Goal: Task Accomplishment & Management: Complete application form

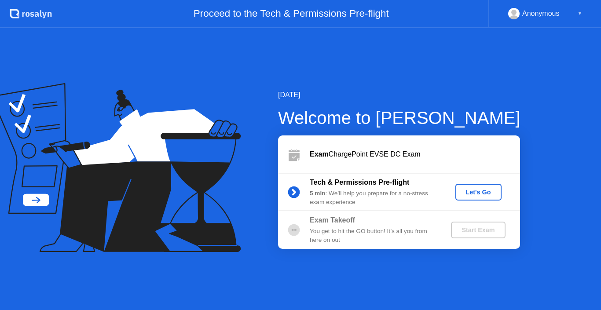
click at [467, 189] on div "Let's Go" at bounding box center [478, 192] width 39 height 7
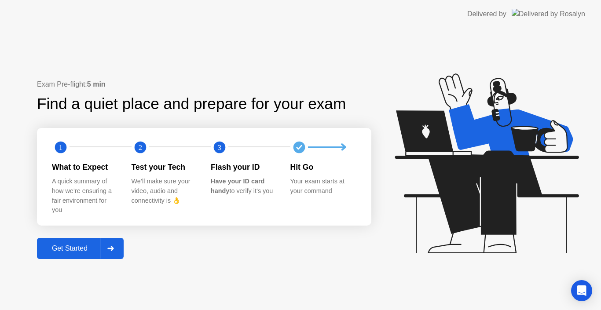
click at [55, 245] on div "Get Started" at bounding box center [70, 249] width 60 height 8
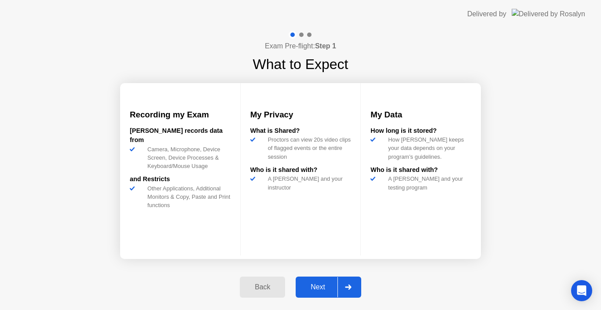
click at [310, 288] on div "Next" at bounding box center [317, 287] width 39 height 8
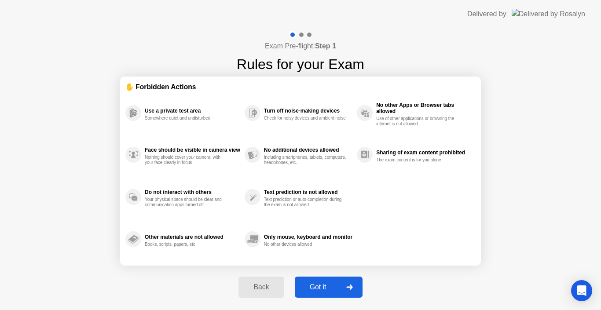
click at [319, 290] on div "Got it" at bounding box center [317, 287] width 41 height 8
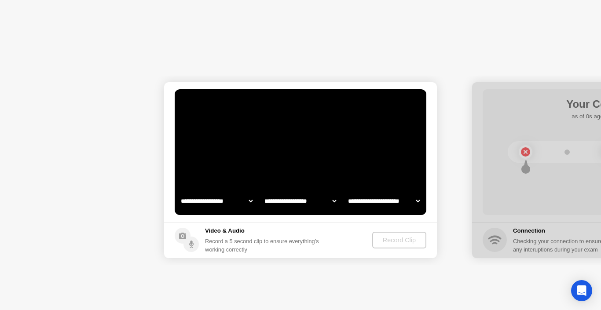
select select "**********"
select select "*******"
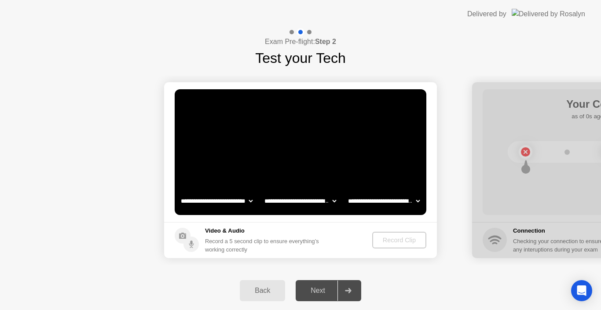
click at [399, 201] on select "**********" at bounding box center [383, 201] width 75 height 18
click at [398, 241] on div "Record Clip" at bounding box center [399, 240] width 47 height 7
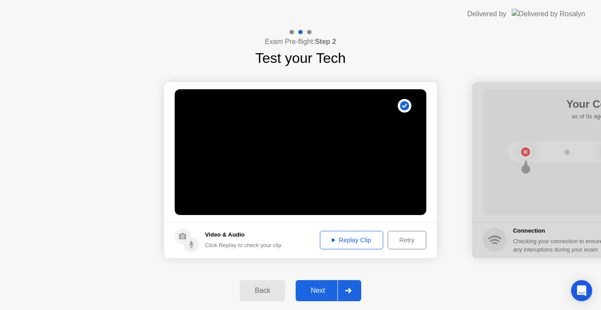
click at [329, 292] on div "Next" at bounding box center [317, 291] width 39 height 8
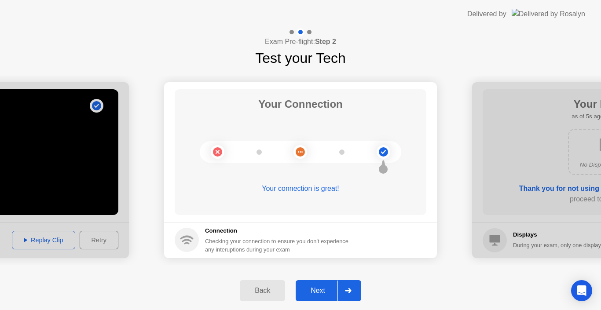
click at [312, 294] on div "Next" at bounding box center [317, 291] width 39 height 8
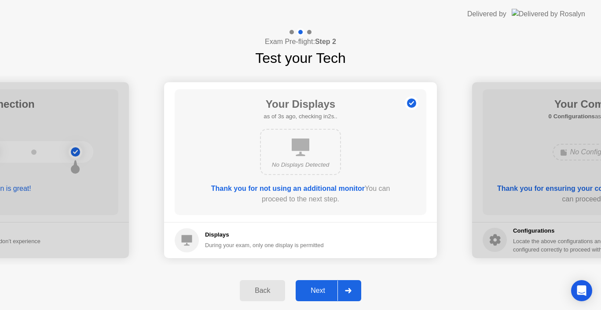
click at [306, 292] on div "Next" at bounding box center [317, 291] width 39 height 8
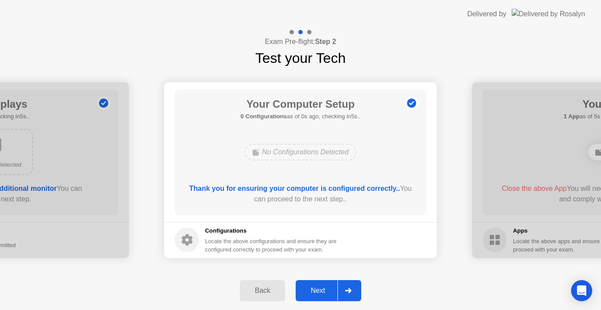
click at [321, 291] on div "Next" at bounding box center [317, 291] width 39 height 8
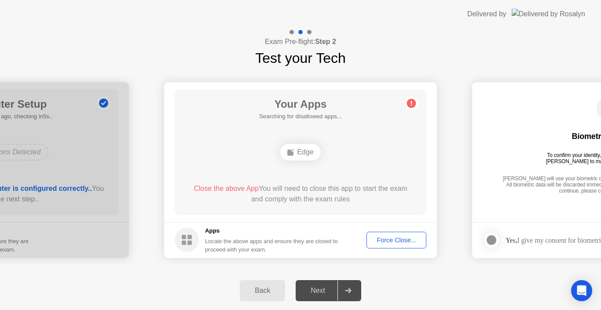
click at [387, 240] on div "Force Close..." at bounding box center [396, 240] width 54 height 7
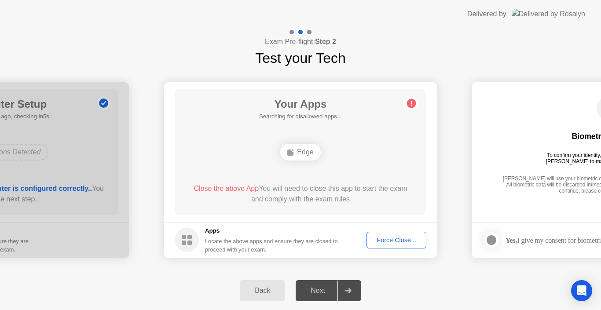
click at [376, 237] on div "Force Close..." at bounding box center [396, 240] width 54 height 7
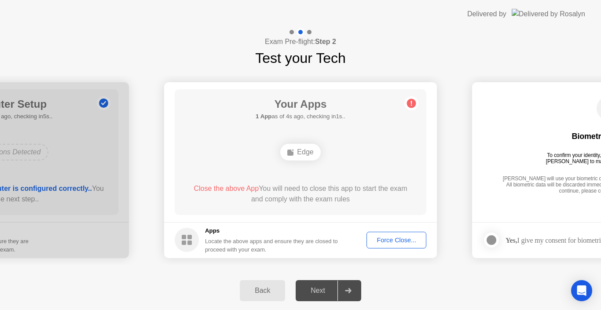
drag, startPoint x: 301, startPoint y: 150, endPoint x: 376, endPoint y: 134, distance: 76.9
click at [302, 150] on div "Edge" at bounding box center [300, 152] width 40 height 17
click at [416, 102] on icon at bounding box center [411, 103] width 14 height 14
click at [410, 103] on circle at bounding box center [411, 103] width 9 height 9
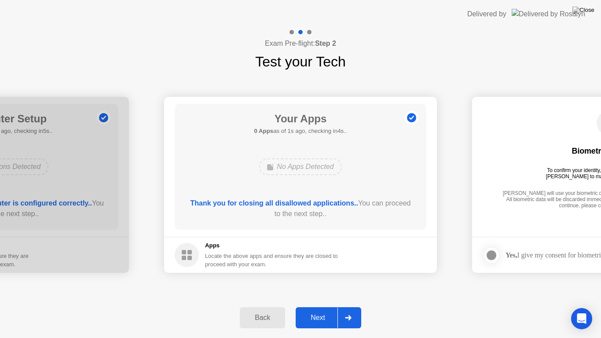
click at [324, 310] on div "Next" at bounding box center [317, 318] width 39 height 8
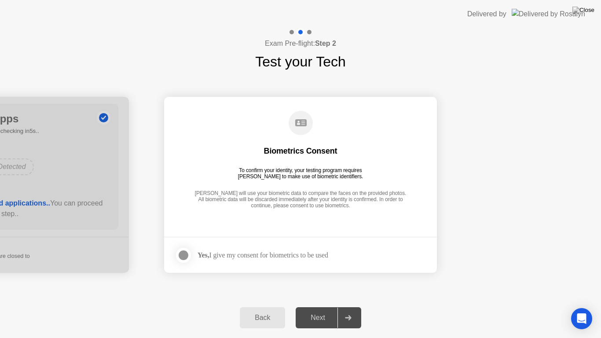
click at [178, 254] on div at bounding box center [183, 255] width 11 height 11
click at [320, 310] on div "Next" at bounding box center [317, 318] width 39 height 8
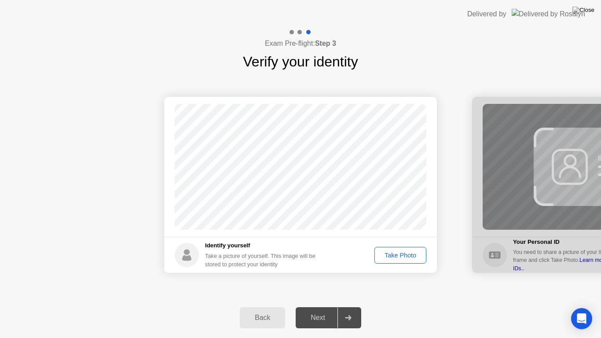
click at [399, 255] on div "Take Photo" at bounding box center [400, 255] width 46 height 7
click at [317, 310] on div "Next" at bounding box center [317, 318] width 39 height 8
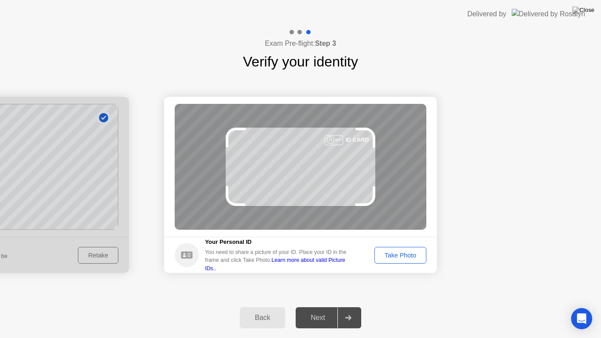
click at [395, 254] on div "Take Photo" at bounding box center [400, 255] width 46 height 7
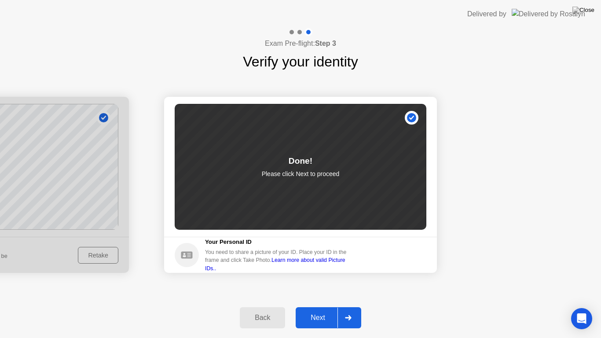
click at [310, 310] on button "Next" at bounding box center [329, 317] width 66 height 21
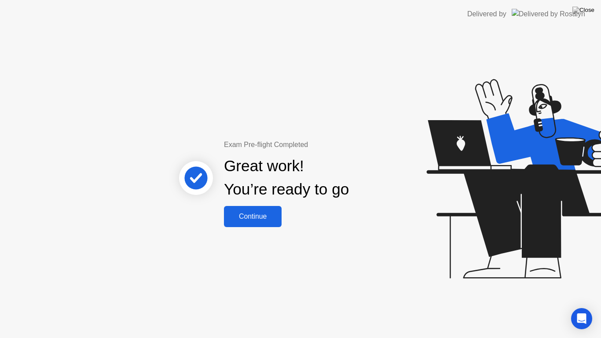
click at [265, 218] on div "Continue" at bounding box center [252, 216] width 52 height 8
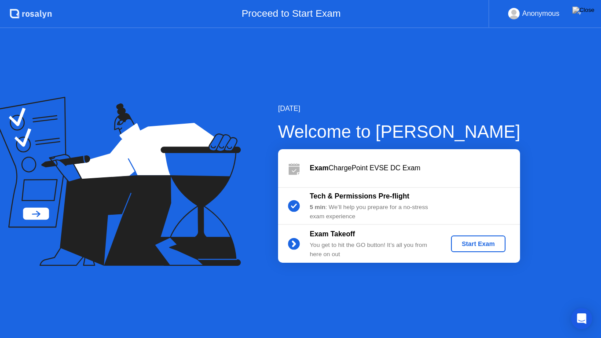
click at [497, 243] on div "Start Exam" at bounding box center [477, 243] width 47 height 7
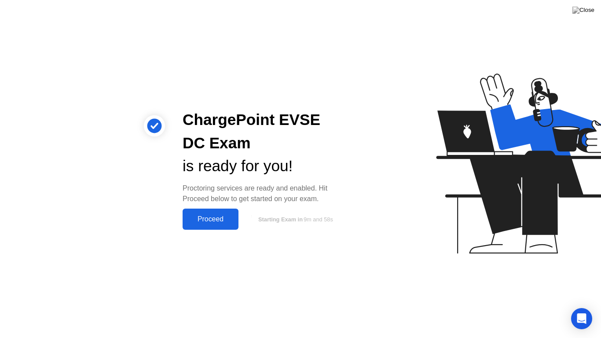
click at [195, 215] on div "Proceed" at bounding box center [210, 219] width 51 height 8
